Goal: Task Accomplishment & Management: Manage account settings

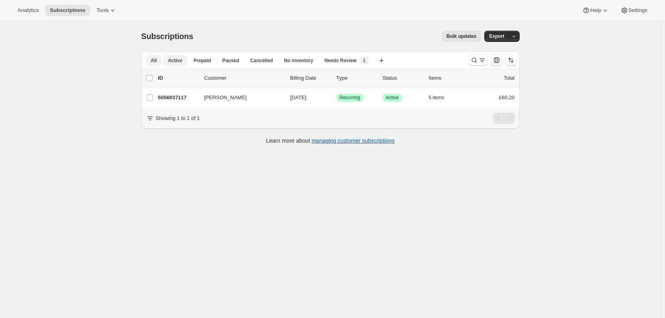
click at [175, 61] on span "Active" at bounding box center [175, 60] width 14 height 6
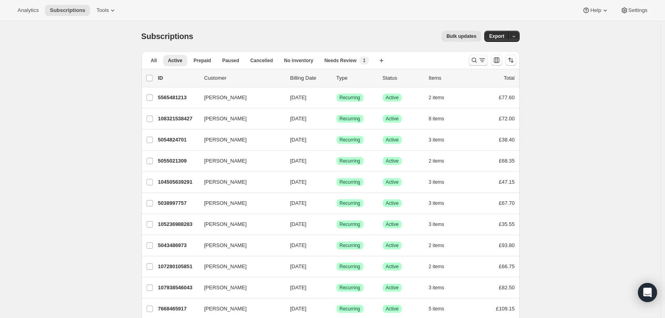
click at [474, 61] on icon "Search and filter results" at bounding box center [474, 60] width 5 height 5
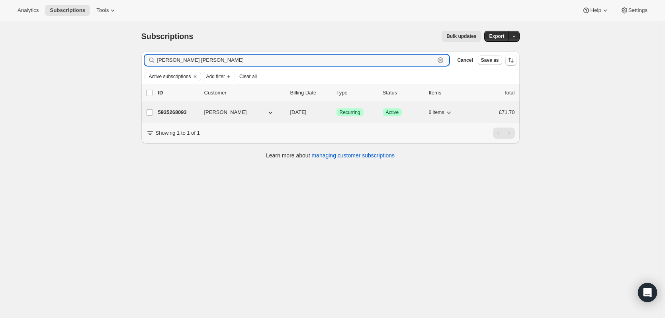
type input "[PERSON_NAME] [PERSON_NAME]"
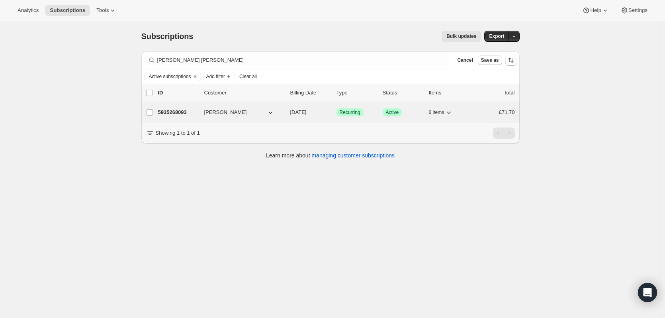
click at [226, 113] on span "[PERSON_NAME]" at bounding box center [225, 112] width 43 height 8
click at [198, 110] on p "5935268093" at bounding box center [178, 112] width 40 height 8
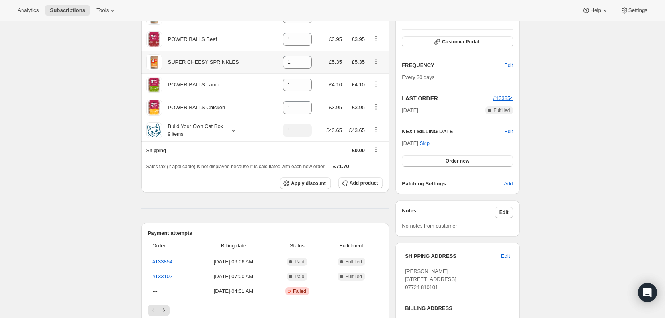
scroll to position [119, 0]
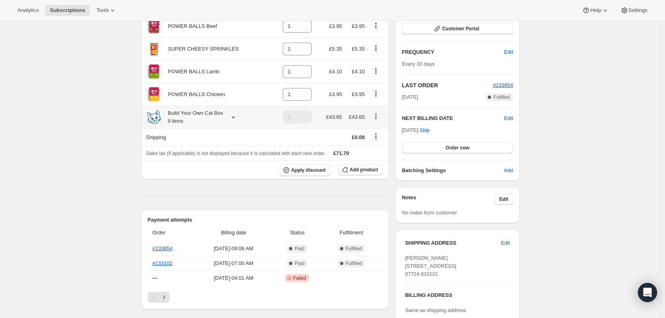
click at [231, 116] on icon at bounding box center [233, 117] width 8 height 8
click at [217, 164] on button "Edit box" at bounding box center [209, 165] width 137 height 11
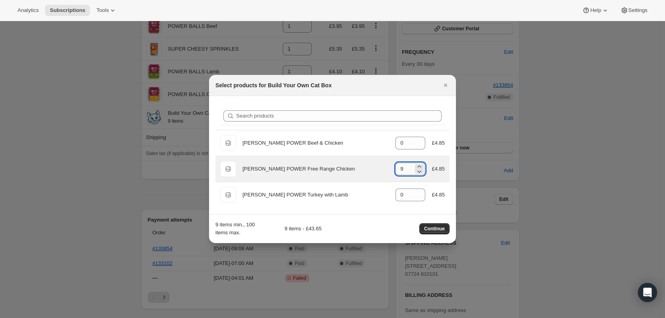
drag, startPoint x: 409, startPoint y: 168, endPoint x: 397, endPoint y: 170, distance: 12.1
click at [397, 170] on input "9" at bounding box center [404, 168] width 18 height 13
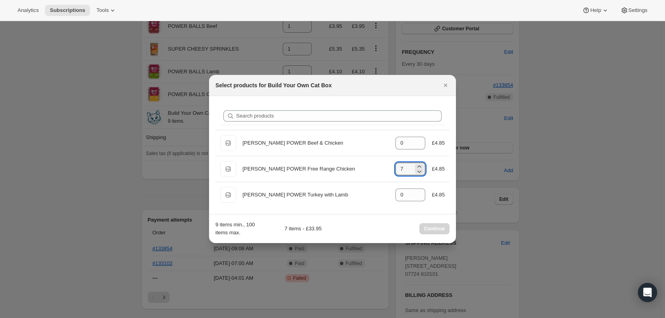
type input "7"
click at [358, 224] on div "9 items min., 100 items max. 7 items - £33.95 Continue" at bounding box center [332, 229] width 234 height 16
click at [434, 229] on div "Continue" at bounding box center [434, 228] width 30 height 11
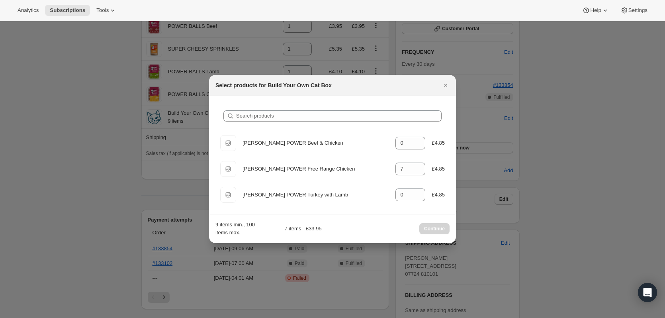
click at [434, 229] on div "Continue" at bounding box center [434, 228] width 30 height 11
click at [174, 203] on div at bounding box center [332, 159] width 665 height 318
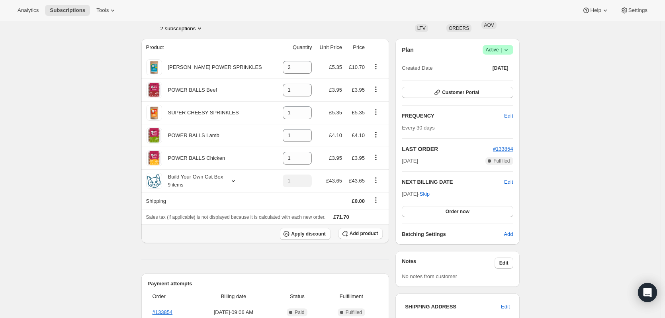
scroll to position [40, 0]
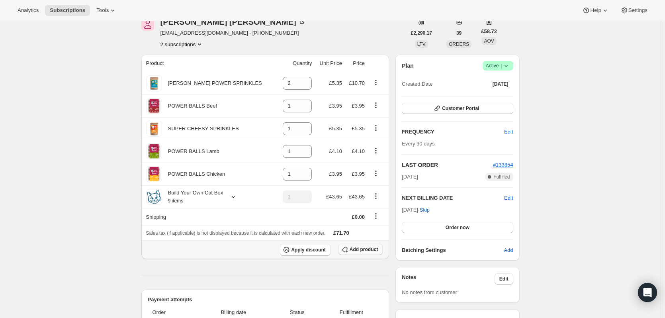
click at [372, 251] on span "Add product" at bounding box center [364, 249] width 28 height 6
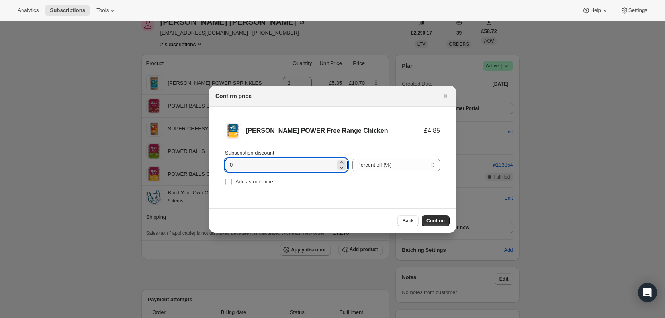
drag, startPoint x: 251, startPoint y: 162, endPoint x: 223, endPoint y: 166, distance: 28.5
click at [223, 166] on li "[PERSON_NAME] POWER Free Range Chicken £4.85 Subscription discount 0 Percent of…" at bounding box center [332, 155] width 247 height 96
type input "7"
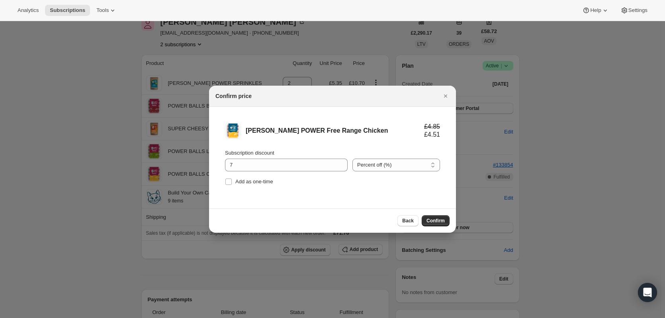
click at [352, 180] on div "Add as one-time" at bounding box center [332, 181] width 215 height 11
click at [419, 163] on select "Percent off (%) Amount off (£)" at bounding box center [396, 165] width 88 height 13
click at [435, 220] on span "Confirm" at bounding box center [436, 220] width 18 height 6
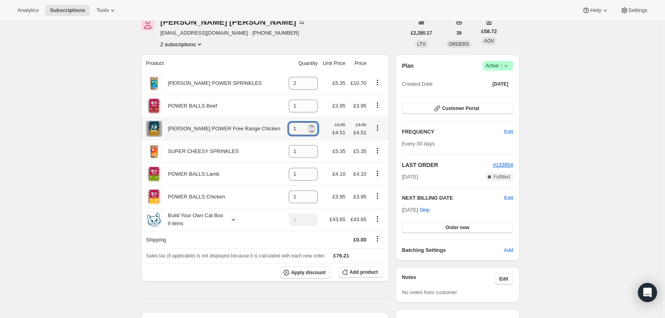
drag, startPoint x: 290, startPoint y: 130, endPoint x: 280, endPoint y: 130, distance: 9.6
click at [286, 130] on td "1" at bounding box center [303, 128] width 35 height 23
click at [375, 127] on icon "Product actions" at bounding box center [378, 128] width 8 height 8
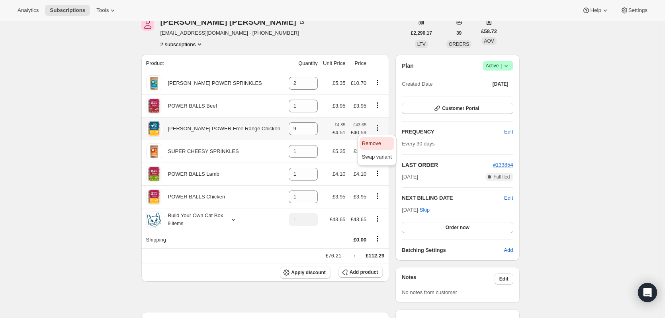
click at [376, 146] on span "Remove" at bounding box center [371, 143] width 19 height 6
type input "0"
click at [339, 127] on small "£4.85" at bounding box center [340, 124] width 11 height 5
click at [332, 153] on div "7.000000000000004% off" at bounding box center [328, 153] width 59 height 8
click at [293, 152] on div "7.000000000000004% off" at bounding box center [329, 152] width 78 height 27
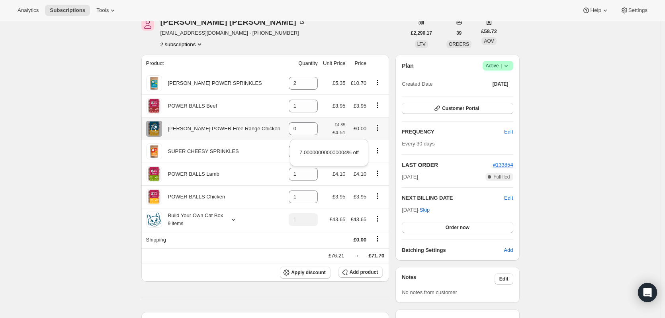
drag, startPoint x: 297, startPoint y: 151, endPoint x: 336, endPoint y: 151, distance: 38.6
click at [299, 151] on div "7.000000000000004% off" at bounding box center [329, 152] width 78 height 27
click at [362, 150] on div "7.000000000000004% off" at bounding box center [329, 152] width 78 height 27
click at [354, 153] on div "7.000000000000004% off" at bounding box center [328, 153] width 59 height 8
click at [350, 131] on td "£0.00" at bounding box center [358, 128] width 21 height 23
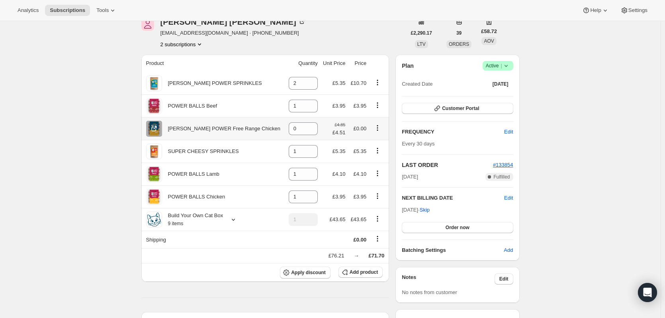
click at [375, 128] on icon "Product actions" at bounding box center [378, 128] width 8 height 8
click at [374, 139] on button "Remove" at bounding box center [377, 143] width 35 height 13
click at [206, 130] on div "[PERSON_NAME] POWER Free Range Chicken" at bounding box center [221, 129] width 118 height 8
click at [253, 127] on div "[PERSON_NAME] POWER Free Range Chicken" at bounding box center [214, 129] width 137 height 16
click at [231, 218] on icon at bounding box center [233, 219] width 8 height 8
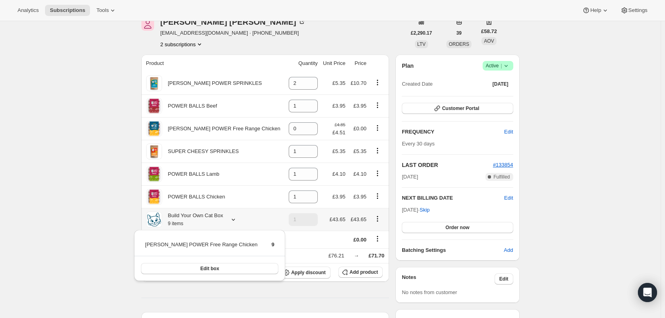
click at [231, 218] on icon at bounding box center [233, 219] width 8 height 8
click at [375, 218] on icon "Product actions" at bounding box center [378, 219] width 8 height 8
click at [377, 236] on span "Edit box" at bounding box center [376, 234] width 19 height 6
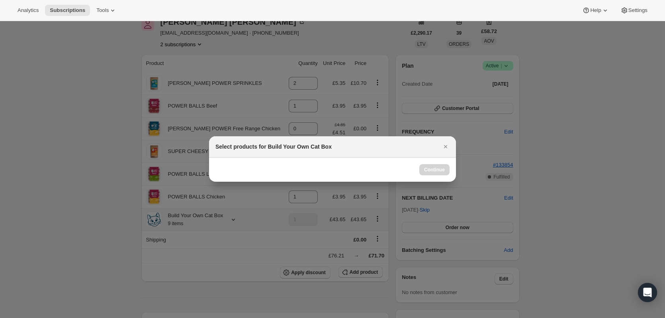
scroll to position [0, 0]
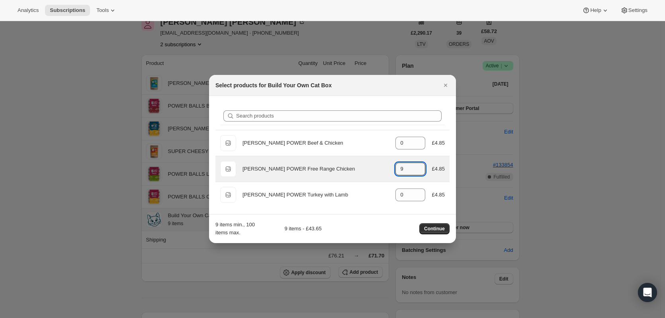
drag, startPoint x: 409, startPoint y: 172, endPoint x: 386, endPoint y: 170, distance: 23.6
click at [386, 170] on div "Default Title [PERSON_NAME] POWER Free Range Chicken gid://shopify/ProductVaria…" at bounding box center [332, 169] width 225 height 16
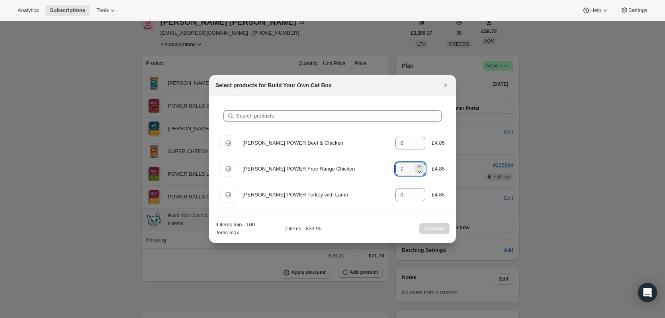
type input "7"
click at [403, 226] on div "9 items min., 100 items max. 7 items - £33.95 Continue" at bounding box center [332, 229] width 234 height 16
click at [450, 86] on button "Close" at bounding box center [445, 85] width 11 height 11
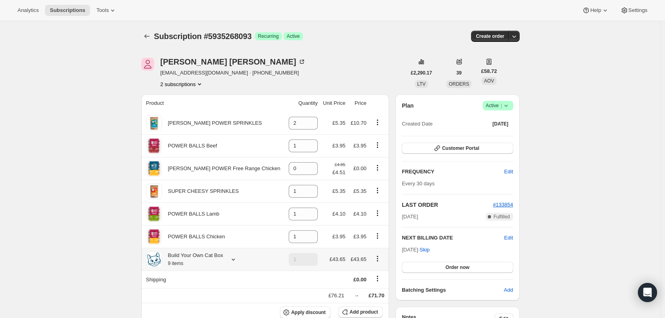
scroll to position [40, 0]
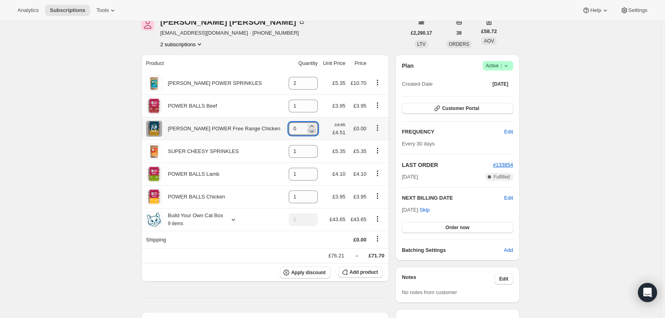
click at [308, 127] on icon at bounding box center [312, 131] width 8 height 8
click at [308, 133] on icon at bounding box center [312, 131] width 8 height 8
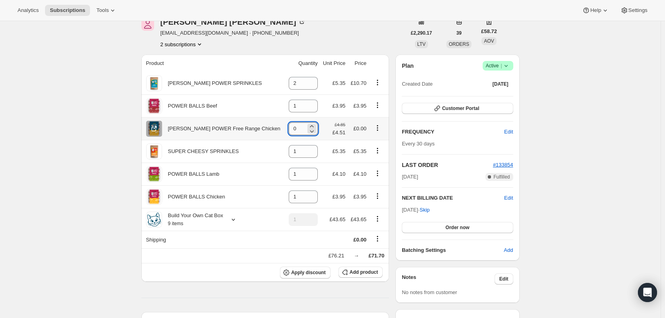
drag, startPoint x: 291, startPoint y: 128, endPoint x: 282, endPoint y: 128, distance: 9.2
click at [289, 128] on input "0" at bounding box center [297, 128] width 17 height 13
type input "7"
click at [255, 131] on div "[PERSON_NAME] POWER Free Range Chicken" at bounding box center [214, 129] width 137 height 16
click at [235, 128] on div "[PERSON_NAME] POWER Free Range Chicken" at bounding box center [221, 129] width 118 height 8
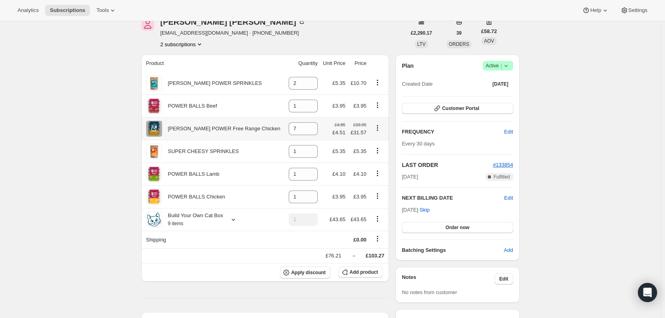
click at [209, 128] on div "[PERSON_NAME] POWER Free Range Chicken" at bounding box center [221, 129] width 118 height 8
click at [210, 128] on div "[PERSON_NAME] POWER Free Range Chicken" at bounding box center [221, 129] width 118 height 8
click at [377, 128] on icon "Product actions" at bounding box center [378, 128] width 8 height 8
click at [379, 154] on span "Swap variant" at bounding box center [377, 157] width 30 height 6
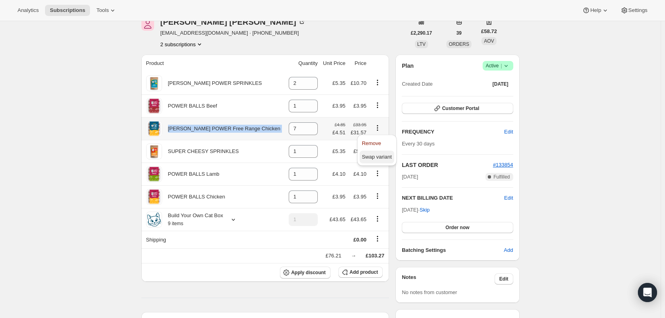
scroll to position [0, 0]
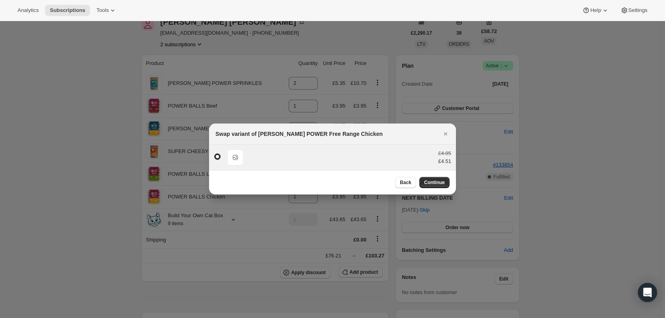
click at [217, 156] on span ":rns:" at bounding box center [217, 156] width 6 height 6
click at [215, 154] on input ":rns:" at bounding box center [214, 153] width 0 height 0
click at [441, 161] on span "£4.51" at bounding box center [444, 161] width 13 height 6
click at [448, 154] on div "£4.85" at bounding box center [444, 153] width 13 height 8
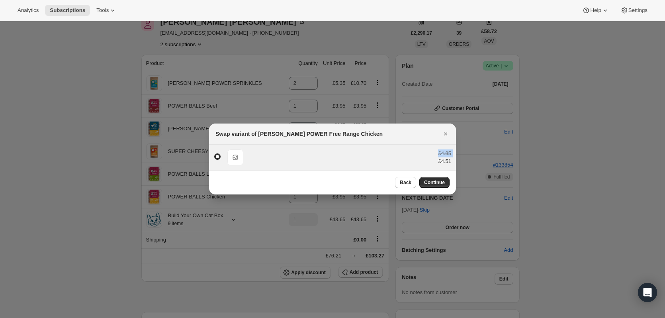
click at [448, 154] on div "£4.85" at bounding box center [444, 153] width 13 height 8
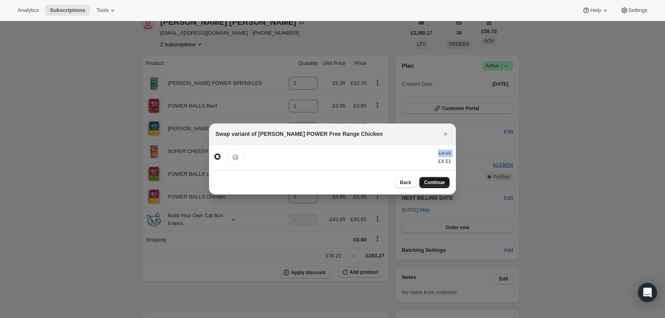
click at [431, 182] on span "Continue" at bounding box center [434, 182] width 21 height 6
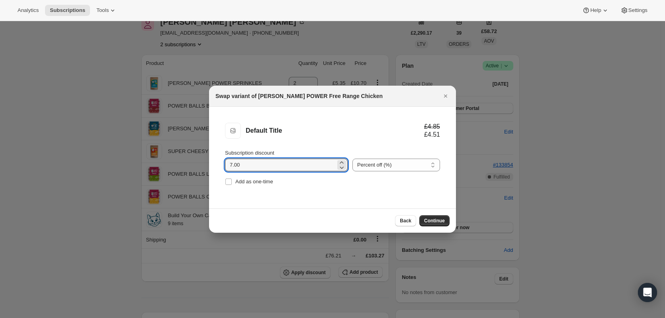
drag, startPoint x: 334, startPoint y: 163, endPoint x: 220, endPoint y: 161, distance: 113.9
click at [220, 161] on li "Default Title Default Title £4.85 £4.51 Subscription discount 7.00 Percent off …" at bounding box center [332, 155] width 247 height 96
type input "0"
click at [427, 220] on span "Continue" at bounding box center [434, 220] width 21 height 6
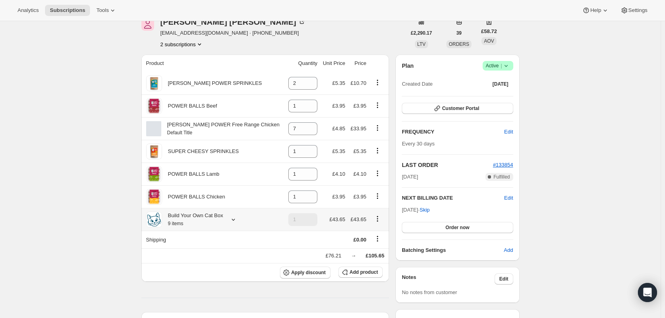
click at [375, 219] on icon "Product actions" at bounding box center [378, 219] width 8 height 8
click at [372, 247] on span "Remove" at bounding box center [376, 248] width 19 height 6
type input "0"
click at [241, 242] on th "Shipping" at bounding box center [213, 240] width 144 height 18
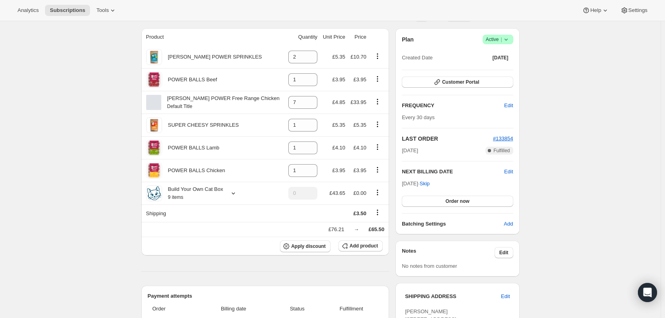
scroll to position [80, 0]
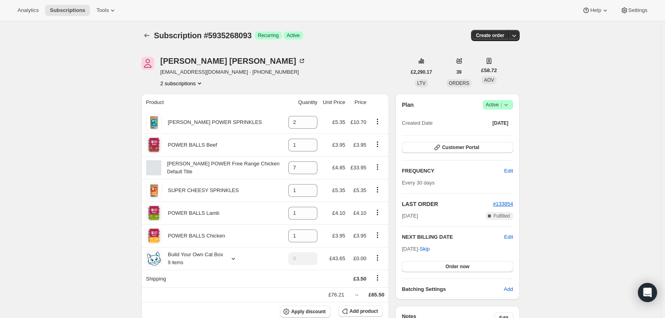
scroll to position [0, 0]
click at [518, 35] on icon "button" at bounding box center [514, 36] width 8 height 8
type input "1"
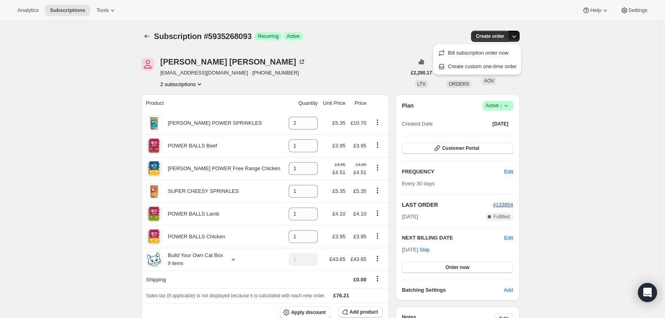
click at [151, 35] on icon "Subscriptions" at bounding box center [147, 36] width 8 height 8
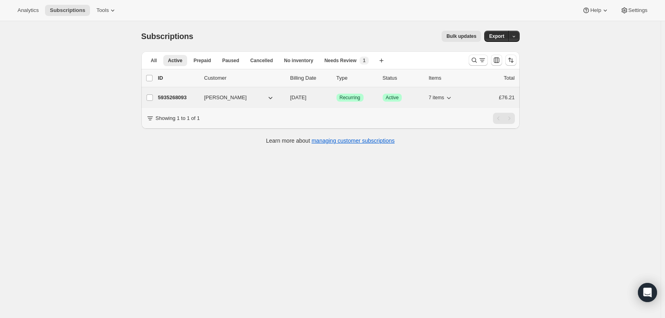
click at [220, 99] on span "[PERSON_NAME]" at bounding box center [225, 98] width 43 height 8
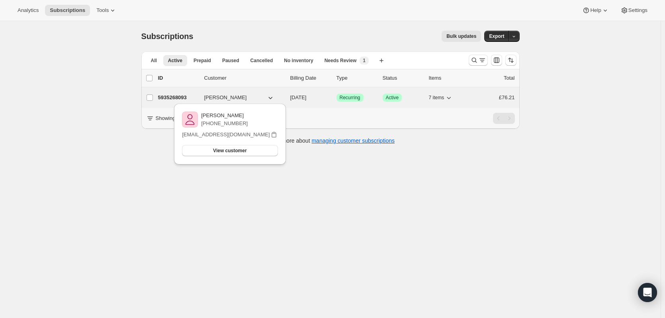
click at [315, 94] on p "[DATE]" at bounding box center [310, 98] width 40 height 8
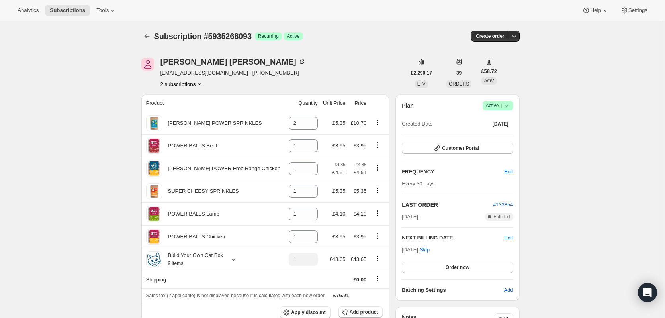
click at [201, 83] on icon "Product actions" at bounding box center [200, 84] width 8 height 8
click at [191, 97] on span "5339349245" at bounding box center [184, 99] width 53 height 8
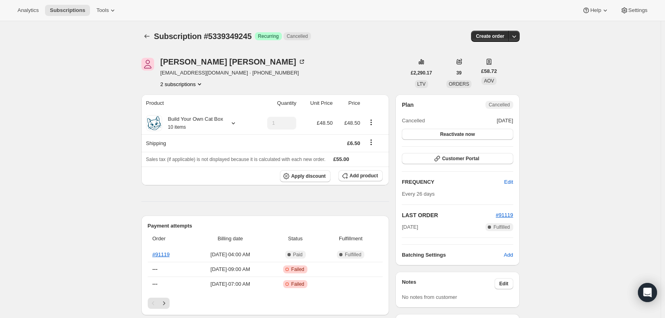
click at [199, 86] on icon "Product actions" at bounding box center [200, 84] width 8 height 8
click at [188, 112] on span "5935268093" at bounding box center [184, 113] width 53 height 8
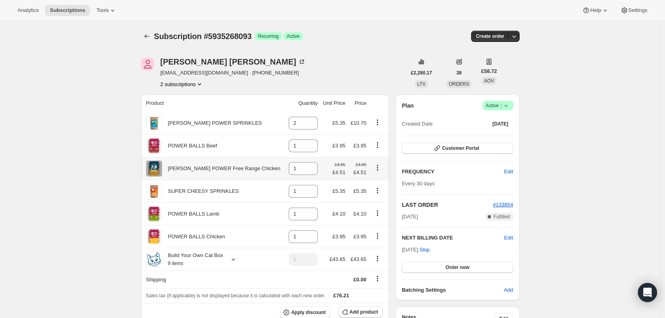
click at [232, 168] on div "[PERSON_NAME] POWER Free Range Chicken" at bounding box center [221, 168] width 118 height 8
click at [335, 164] on small "£4.85" at bounding box center [340, 164] width 11 height 5
click at [334, 189] on div "7.000000000000004% off" at bounding box center [328, 192] width 59 height 8
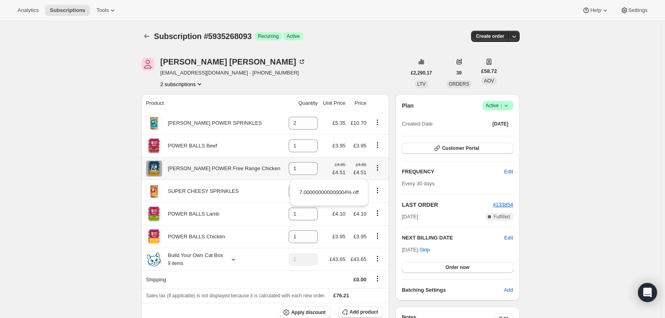
click at [182, 169] on div "[PERSON_NAME] POWER Free Range Chicken" at bounding box center [221, 168] width 118 height 8
click at [203, 168] on div "[PERSON_NAME] POWER Free Range Chicken" at bounding box center [221, 168] width 118 height 8
click at [374, 165] on icon "Product actions" at bounding box center [378, 168] width 8 height 8
click at [383, 195] on span "Swap variant" at bounding box center [377, 197] width 30 height 6
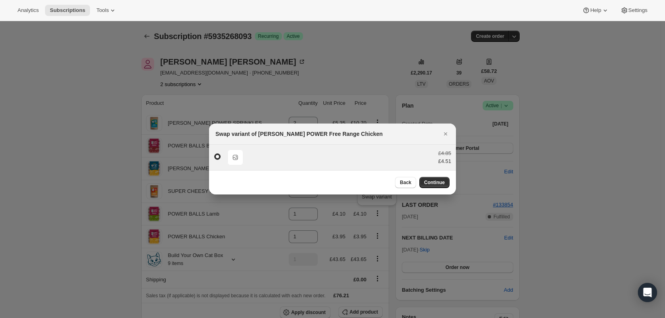
click at [270, 156] on div "Default Title £4.85 £4.51" at bounding box center [332, 157] width 237 height 16
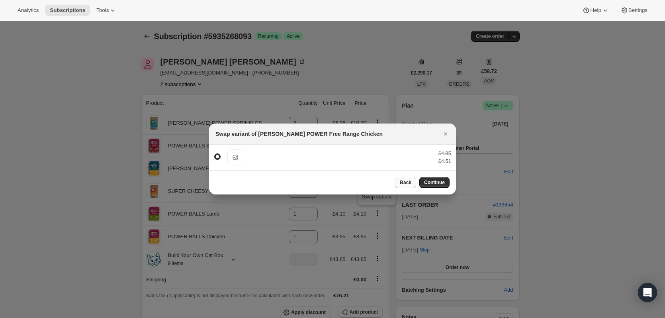
click at [406, 184] on span "Back" at bounding box center [406, 182] width 12 height 6
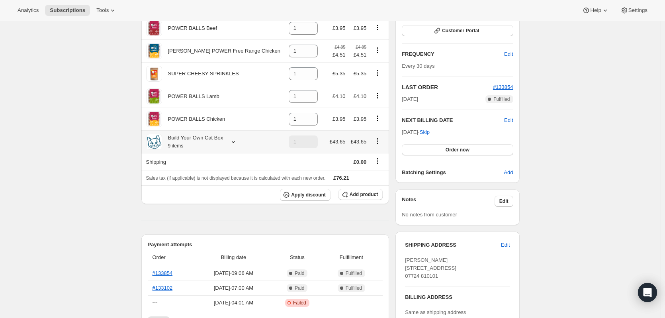
scroll to position [119, 0]
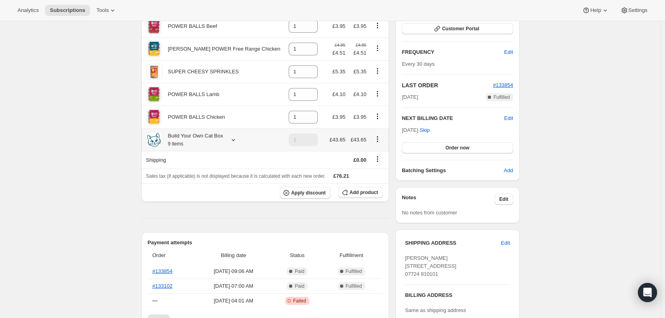
click at [378, 142] on icon "Product actions" at bounding box center [378, 139] width 8 height 8
click at [378, 140] on icon "Product actions" at bounding box center [378, 139] width 8 height 8
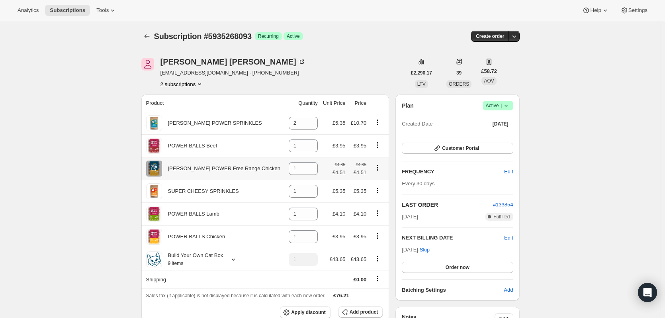
click at [215, 166] on div "[PERSON_NAME] POWER Free Range Chicken" at bounding box center [221, 168] width 118 height 8
click at [362, 168] on div "£4.85 £4.51" at bounding box center [358, 168] width 16 height 16
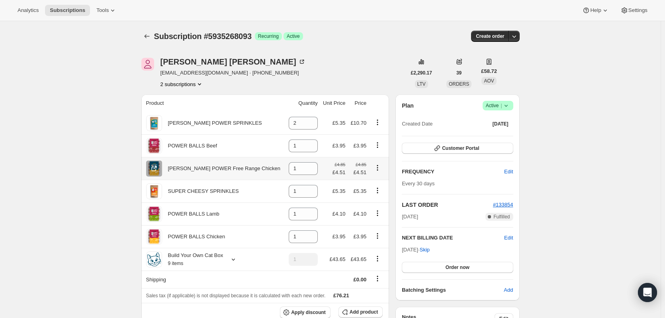
click at [357, 162] on small "£4.85" at bounding box center [361, 164] width 11 height 5
click at [327, 164] on div "£4.85 £4.51" at bounding box center [334, 168] width 23 height 16
click at [377, 166] on icon "Product actions" at bounding box center [377, 165] width 1 height 1
click at [380, 196] on span "Swap variant" at bounding box center [377, 197] width 30 height 6
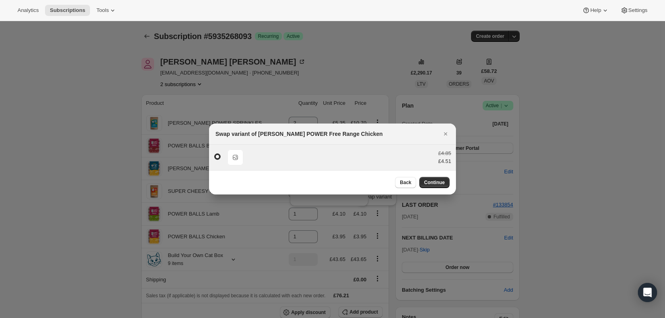
click at [274, 158] on div "Default Title £4.85 £4.51" at bounding box center [332, 157] width 237 height 16
click at [240, 156] on span "Default Title" at bounding box center [235, 157] width 16 height 16
click at [267, 151] on div "Default Title £4.85 £4.51" at bounding box center [332, 157] width 237 height 16
click at [219, 153] on span ":r161:" at bounding box center [217, 156] width 6 height 6
click at [215, 153] on input ":r161:" at bounding box center [214, 153] width 0 height 0
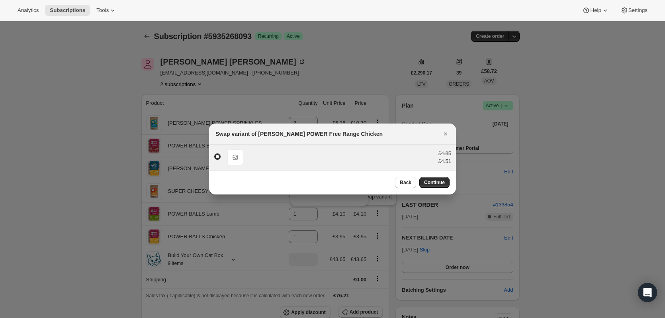
click at [214, 157] on span ":r161:" at bounding box center [217, 156] width 6 height 6
click at [214, 154] on input ":r161:" at bounding box center [214, 153] width 0 height 0
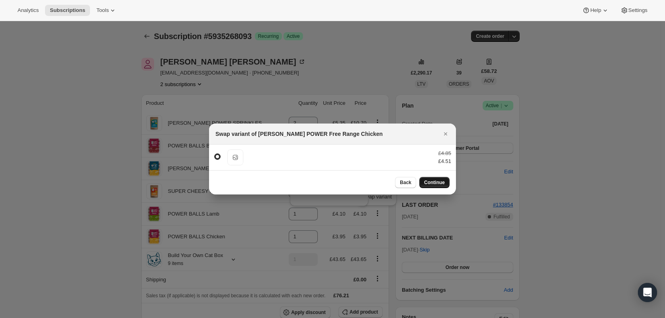
click at [432, 180] on span "Continue" at bounding box center [434, 182] width 21 height 6
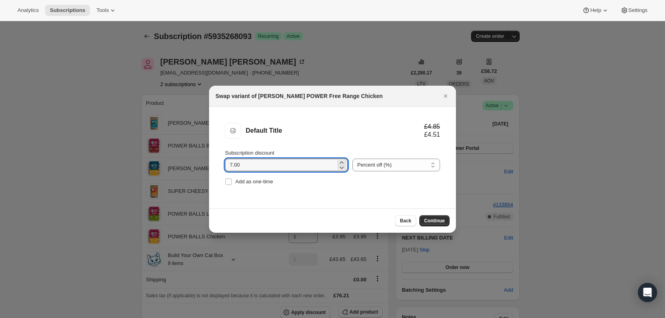
drag, startPoint x: 292, startPoint y: 163, endPoint x: 186, endPoint y: 155, distance: 105.4
type input "0"
click at [354, 181] on div "Add as one-time" at bounding box center [332, 181] width 215 height 11
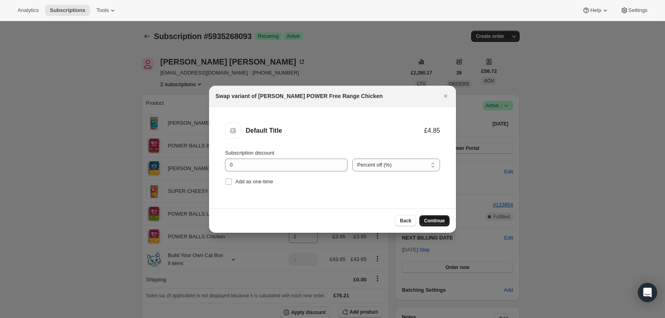
click at [437, 223] on span "Continue" at bounding box center [434, 220] width 21 height 6
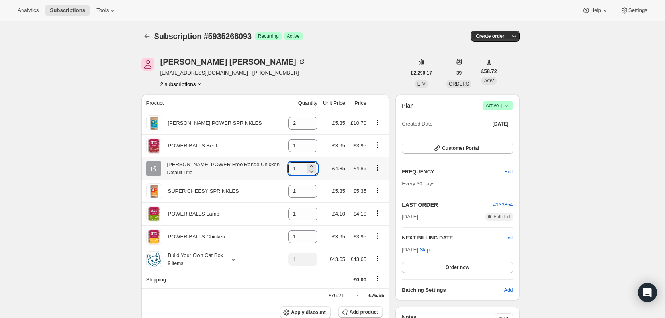
drag, startPoint x: 290, startPoint y: 169, endPoint x: 278, endPoint y: 168, distance: 12.4
click at [285, 168] on td "1" at bounding box center [302, 168] width 35 height 23
type input "7"
click at [282, 296] on div "£76.21 → £105.65" at bounding box center [265, 296] width 239 height 8
click at [379, 259] on icon "Product actions" at bounding box center [378, 258] width 8 height 8
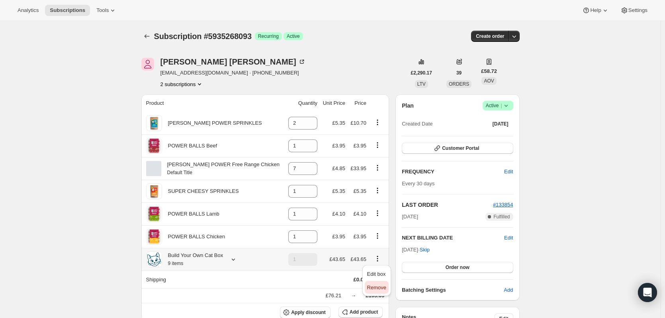
click at [376, 289] on span "Remove" at bounding box center [376, 287] width 19 height 6
type input "0"
click at [254, 281] on th "Shipping" at bounding box center [213, 279] width 144 height 18
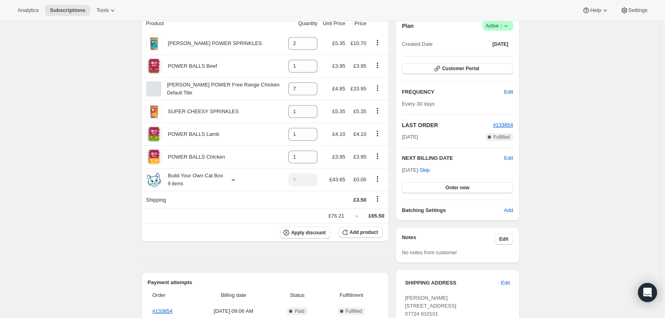
scroll to position [40, 0]
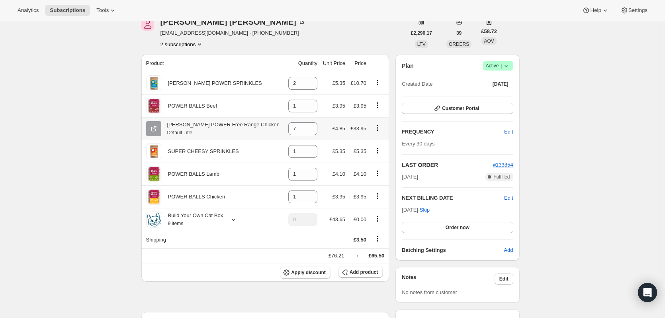
click at [377, 127] on icon "Product actions" at bounding box center [378, 128] width 8 height 8
click at [377, 143] on span "Remove" at bounding box center [371, 143] width 19 height 6
click at [307, 127] on icon at bounding box center [311, 131] width 8 height 8
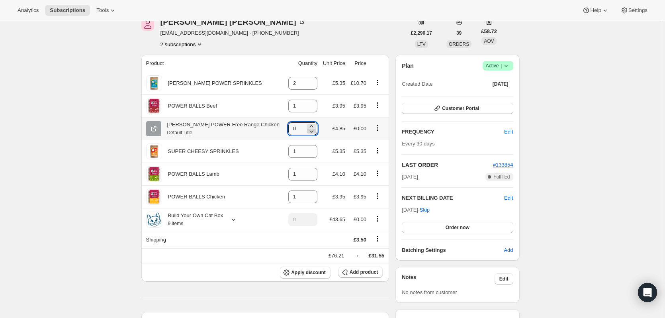
click at [307, 127] on icon at bounding box center [311, 131] width 8 height 8
click at [310, 132] on icon at bounding box center [312, 131] width 4 height 2
click at [309, 126] on icon at bounding box center [311, 126] width 4 height 2
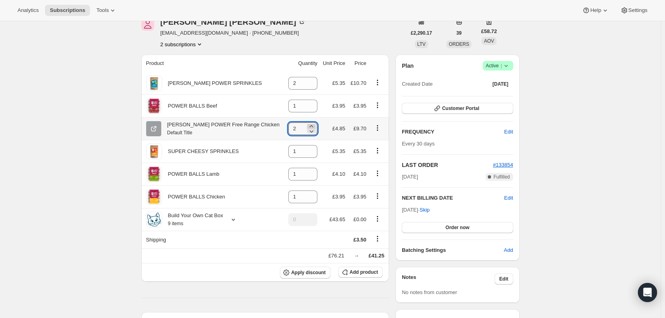
click at [309, 126] on icon at bounding box center [311, 126] width 4 height 2
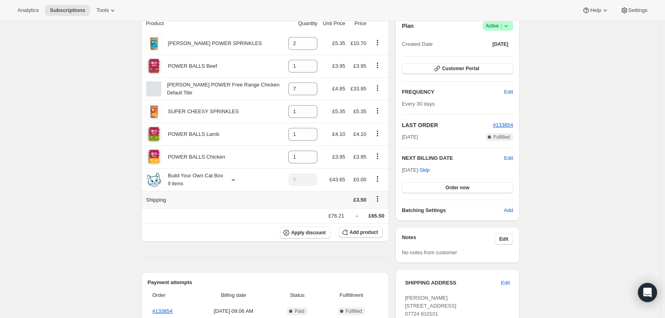
scroll to position [119, 0]
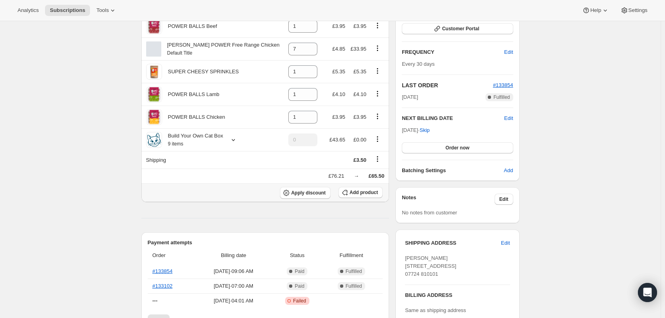
click at [249, 190] on div "Apply discount Add product" at bounding box center [265, 193] width 239 height 12
click at [364, 189] on span "Add product" at bounding box center [364, 192] width 28 height 6
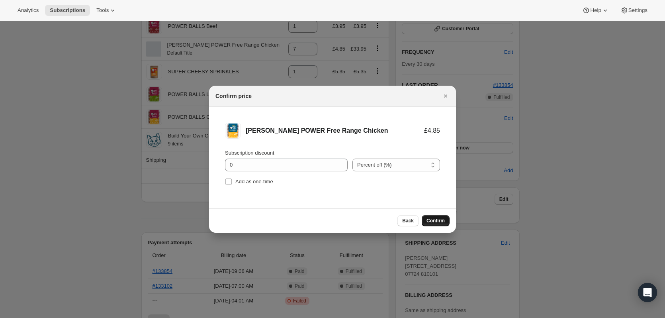
click at [439, 221] on span "Confirm" at bounding box center [436, 220] width 18 height 6
type input "1"
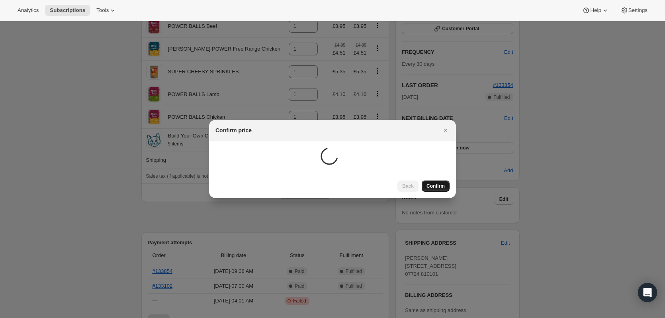
scroll to position [42, 0]
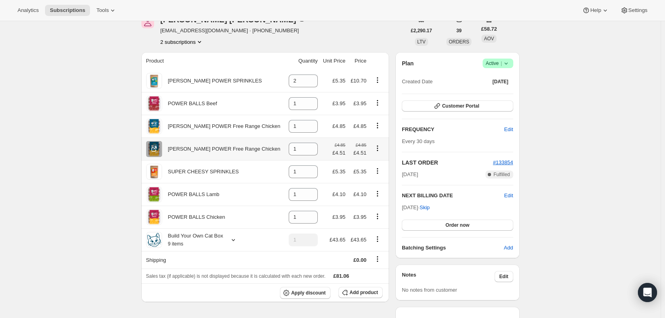
click at [375, 147] on icon "Product actions" at bounding box center [378, 148] width 8 height 8
click at [375, 162] on span "Remove" at bounding box center [371, 163] width 19 height 6
type input "0"
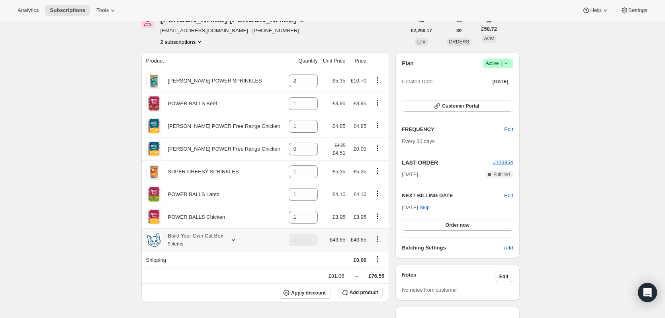
click at [376, 238] on icon "Product actions" at bounding box center [378, 239] width 8 height 8
click at [377, 268] on span "Remove" at bounding box center [376, 268] width 19 height 6
type input "0"
drag, startPoint x: 293, startPoint y: 124, endPoint x: 284, endPoint y: 122, distance: 8.6
click at [289, 122] on input "1" at bounding box center [297, 126] width 17 height 13
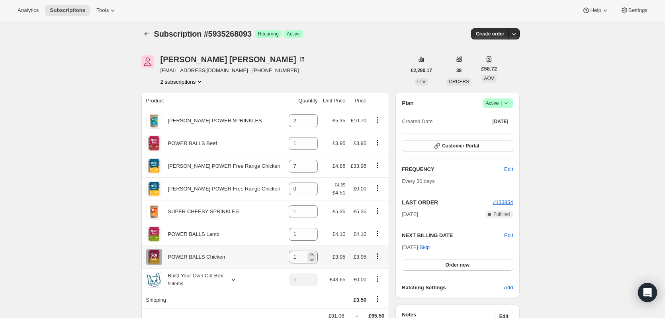
scroll to position [0, 0]
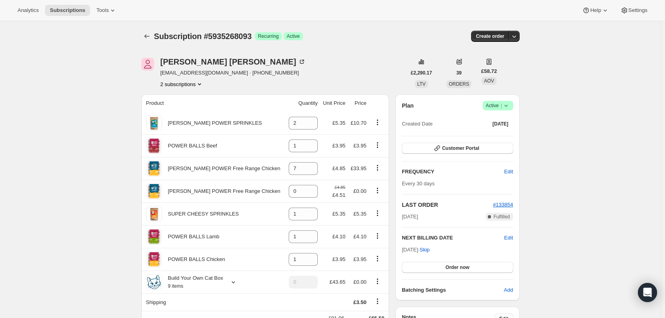
click at [153, 36] on button "Subscriptions" at bounding box center [146, 36] width 11 height 11
type input "1"
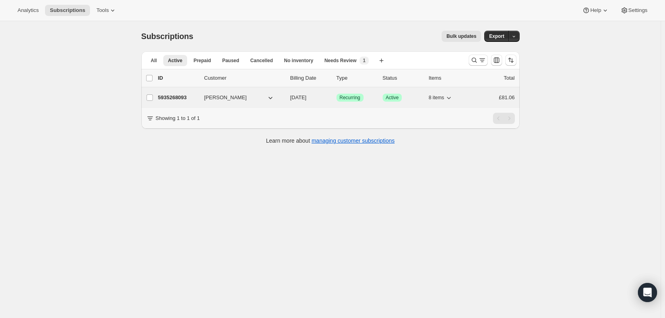
click at [232, 100] on span "[PERSON_NAME]" at bounding box center [225, 98] width 43 height 8
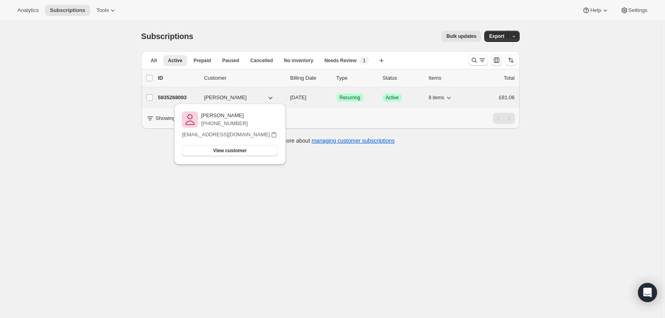
click at [335, 97] on div "5935268093 [PERSON_NAME] [DATE] Success Recurring Success Active 8 items £81.06" at bounding box center [336, 97] width 357 height 11
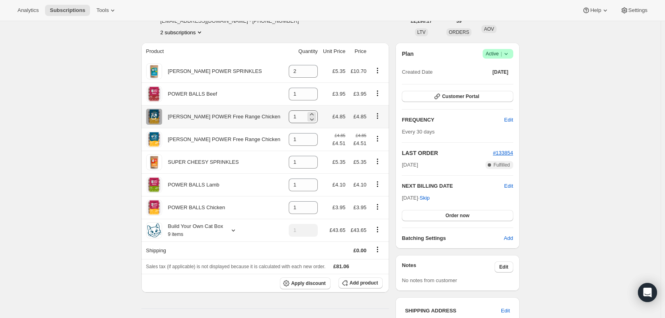
scroll to position [40, 0]
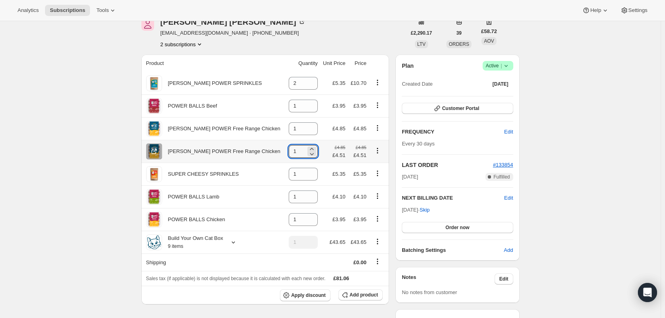
drag, startPoint x: 290, startPoint y: 149, endPoint x: 277, endPoint y: 151, distance: 13.0
click at [286, 151] on td "1" at bounding box center [303, 151] width 35 height 23
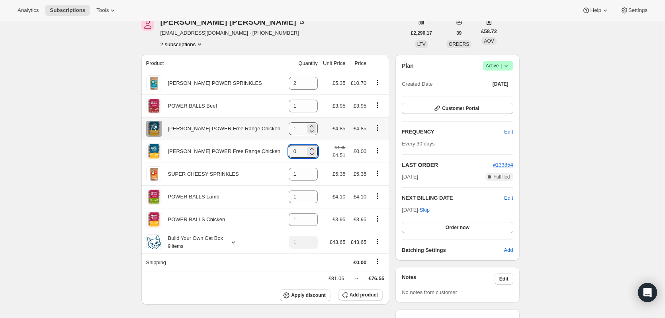
type input "0"
drag, startPoint x: 295, startPoint y: 127, endPoint x: 274, endPoint y: 125, distance: 21.2
click at [286, 125] on td "1" at bounding box center [303, 128] width 35 height 23
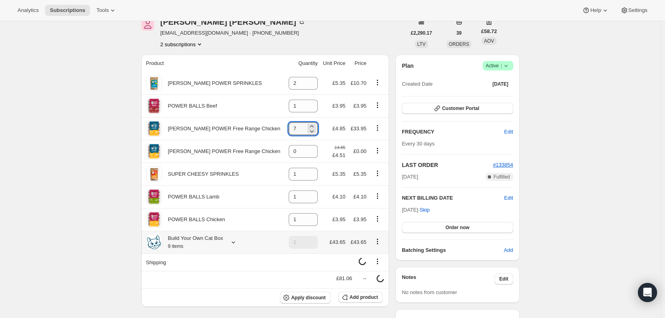
type input "7"
click at [377, 242] on icon "Product actions" at bounding box center [377, 241] width 1 height 1
click at [375, 269] on span "Remove" at bounding box center [376, 271] width 19 height 6
type input "0"
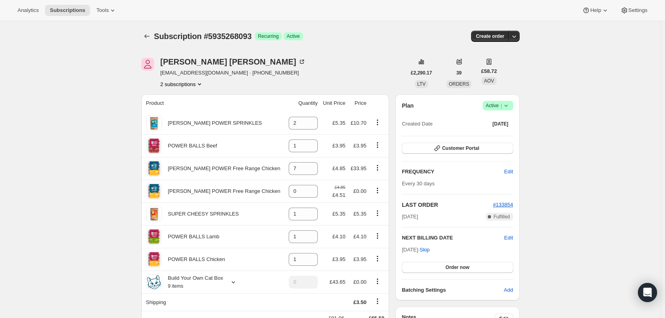
click at [507, 106] on icon at bounding box center [506, 106] width 8 height 8
